Goal: Navigation & Orientation: Find specific page/section

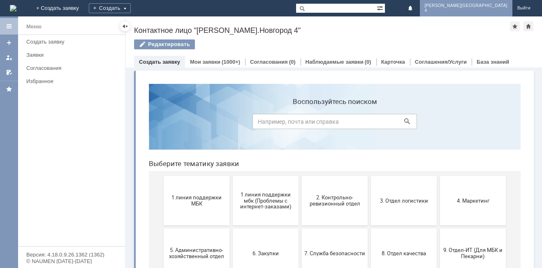
click at [493, 7] on span "[PERSON_NAME][GEOGRAPHIC_DATA]" at bounding box center [466, 5] width 83 height 5
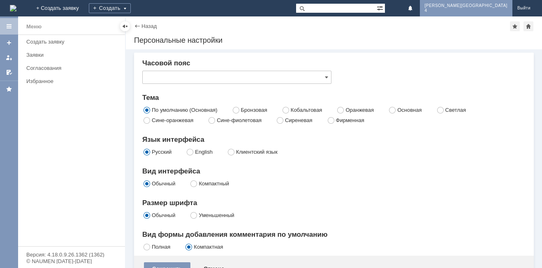
type input "[не указано]"
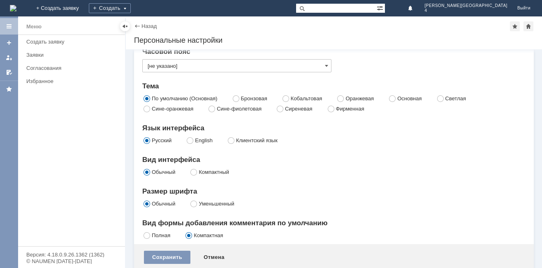
scroll to position [17, 0]
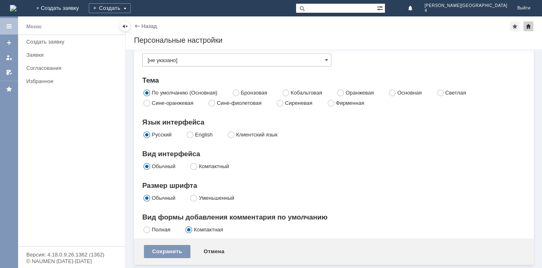
click at [531, 25] on div at bounding box center [529, 26] width 10 height 10
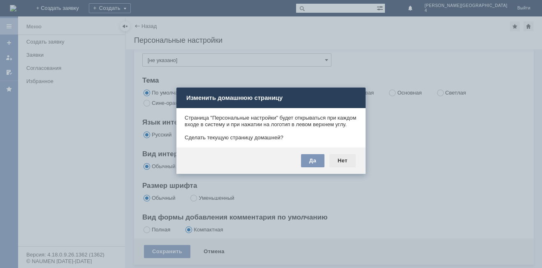
click at [350, 167] on div "Нет" at bounding box center [342, 160] width 26 height 13
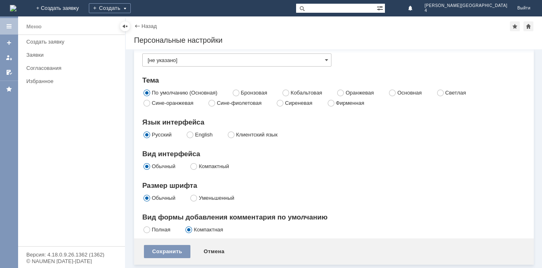
click at [13, 27] on div at bounding box center [9, 26] width 18 height 16
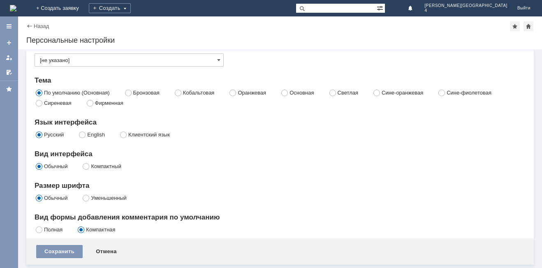
click at [30, 23] on div "Назад" at bounding box center [37, 26] width 23 height 6
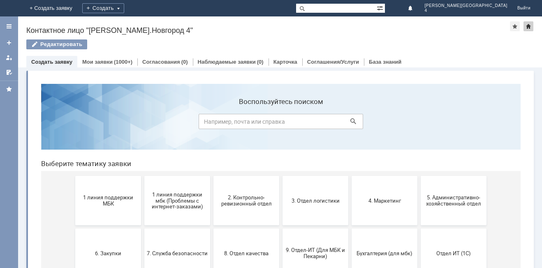
click at [530, 24] on div at bounding box center [529, 26] width 10 height 10
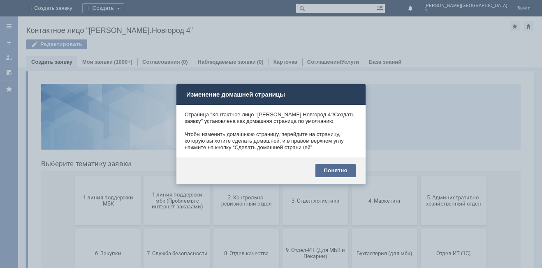
drag, startPoint x: 351, startPoint y: 167, endPoint x: 95, endPoint y: 37, distance: 287.1
click at [351, 167] on div "Понятно" at bounding box center [335, 170] width 40 height 13
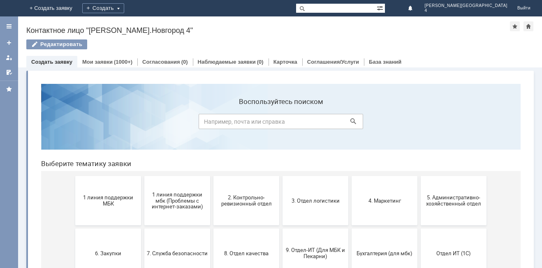
click at [5, 33] on div at bounding box center [9, 26] width 18 height 16
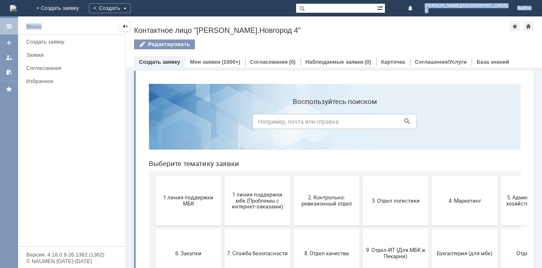
click at [48, 18] on div "На домашнюю + Создать заявку Создать Н.Новгород 4 Выйти Меню Меню Создать заявк…" at bounding box center [271, 134] width 542 height 268
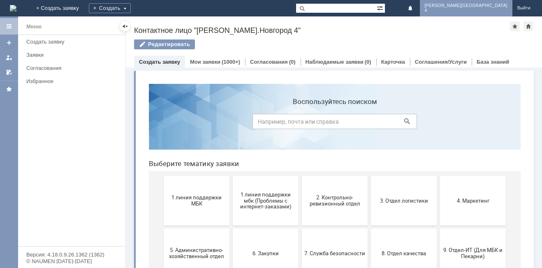
click at [495, 10] on span "4" at bounding box center [466, 10] width 83 height 5
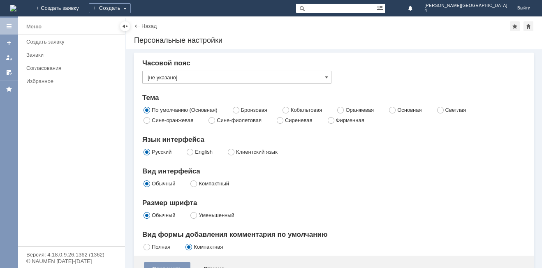
click at [133, 29] on div "Назад | Персональные настройки Персональные настройки" at bounding box center [334, 32] width 416 height 33
click at [136, 27] on div "Назад" at bounding box center [145, 26] width 23 height 6
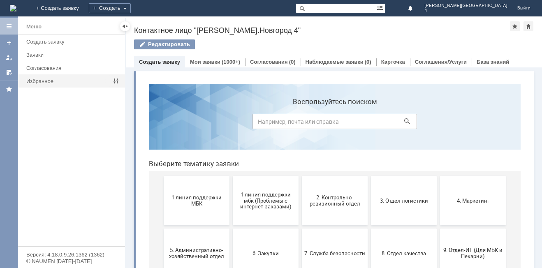
click at [70, 82] on div "Избранное" at bounding box center [68, 81] width 85 height 6
click at [78, 69] on div "Согласования" at bounding box center [73, 68] width 94 height 6
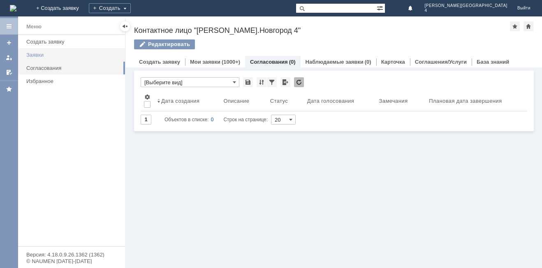
click at [75, 54] on div "Заявки" at bounding box center [73, 55] width 94 height 6
